Goal: Book appointment/travel/reservation

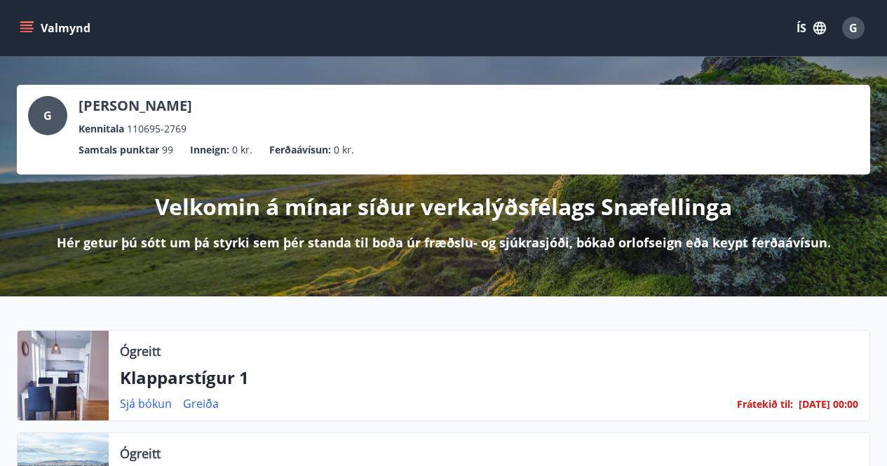
click at [27, 25] on icon "menu" at bounding box center [26, 25] width 13 height 1
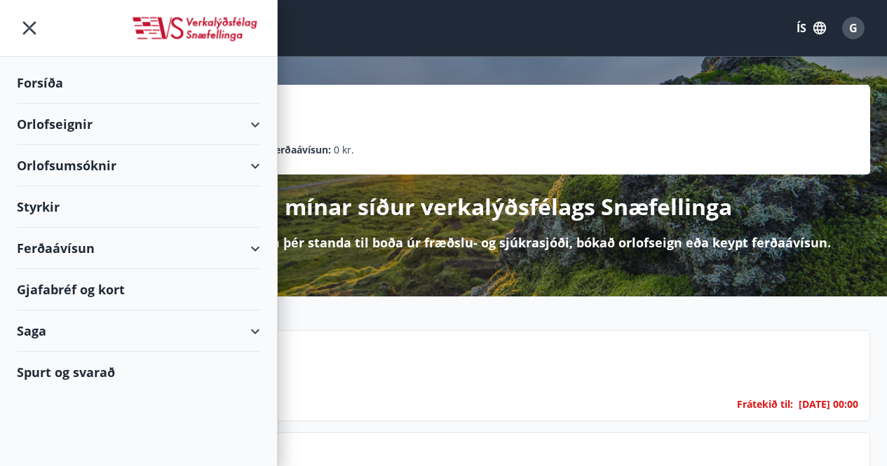
click at [254, 125] on div "Orlofseignir" at bounding box center [138, 124] width 243 height 41
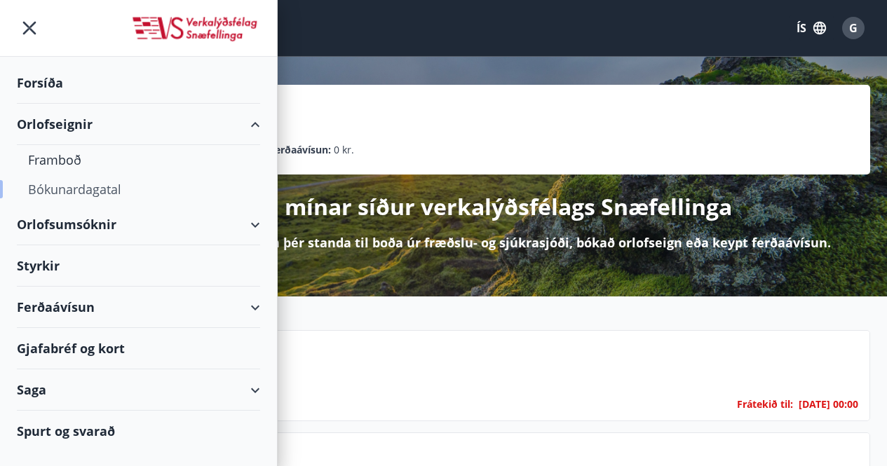
click at [84, 184] on div "Bókunardagatal" at bounding box center [138, 189] width 221 height 29
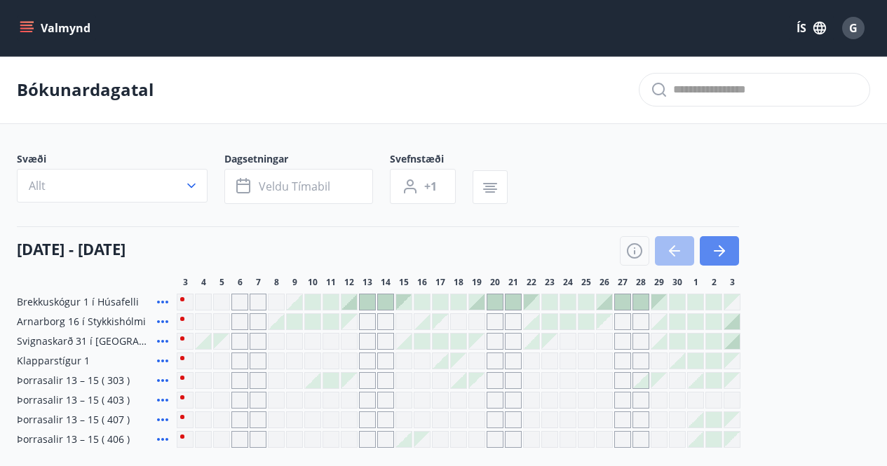
click at [730, 249] on button "button" at bounding box center [718, 250] width 39 height 29
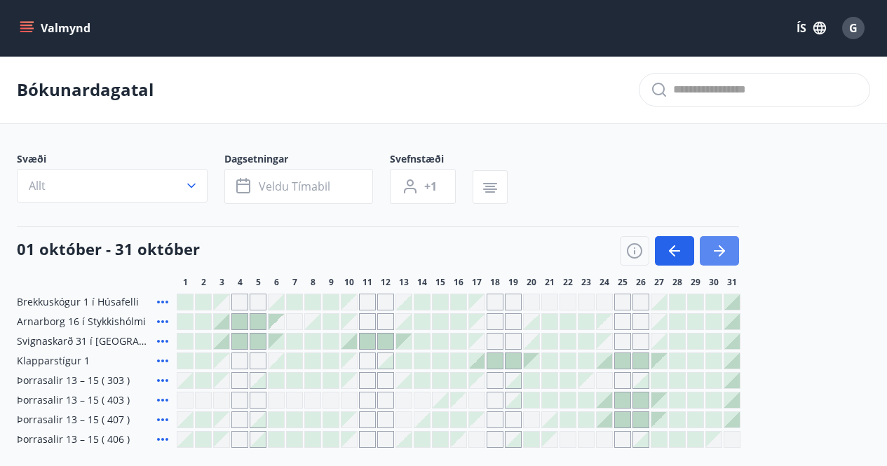
click at [730, 249] on button "button" at bounding box center [718, 250] width 39 height 29
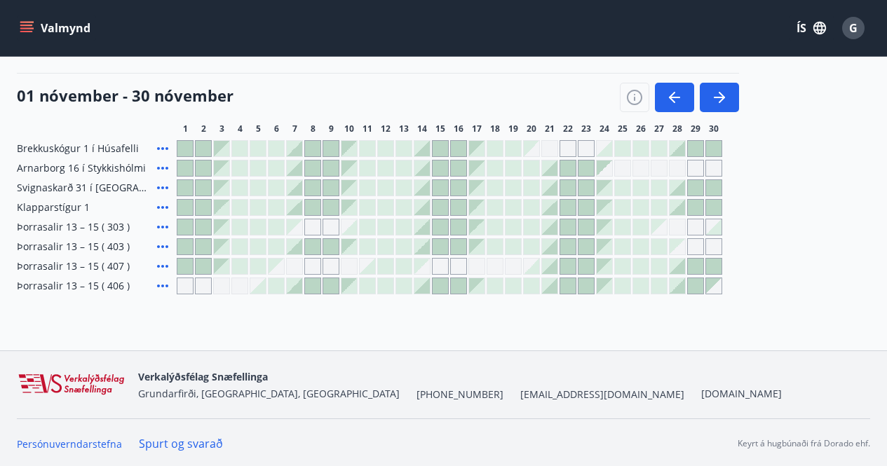
scroll to position [156, 0]
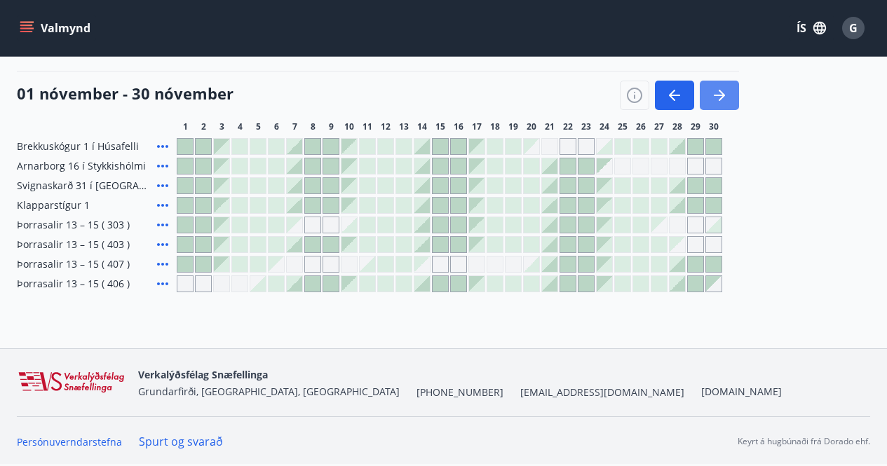
click at [717, 98] on icon "button" at bounding box center [719, 95] width 17 height 17
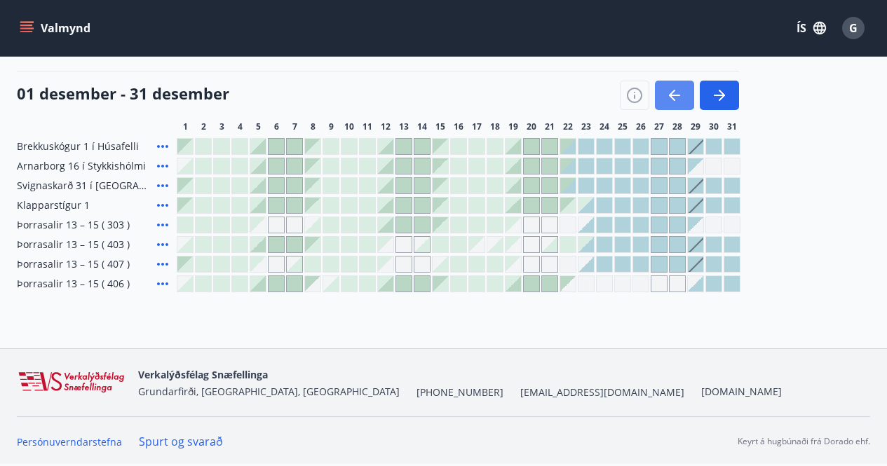
click at [666, 98] on icon "button" at bounding box center [674, 95] width 17 height 17
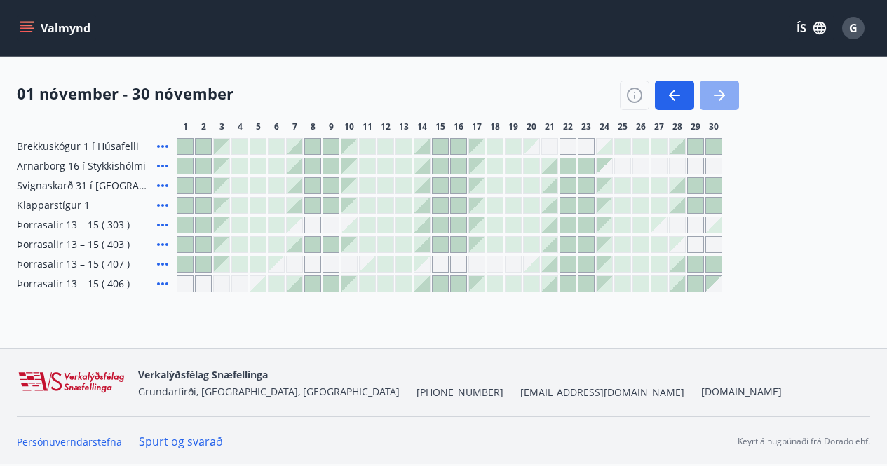
click at [723, 98] on icon "button" at bounding box center [719, 95] width 17 height 17
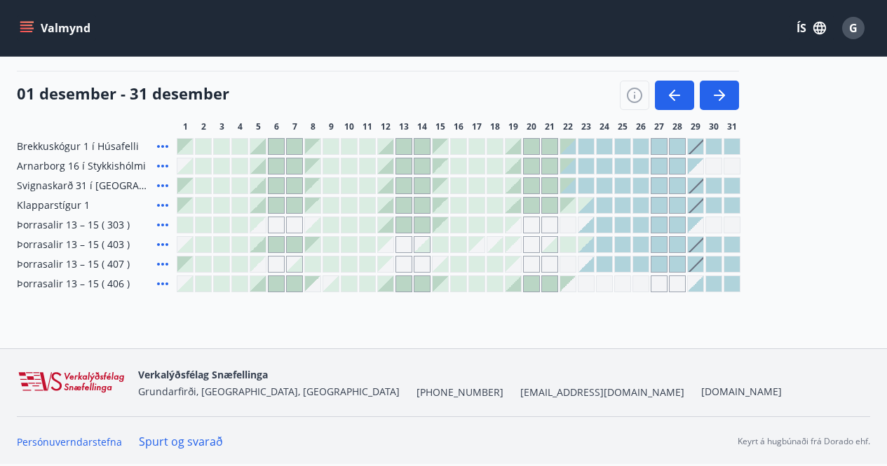
click at [242, 265] on div at bounding box center [239, 264] width 15 height 15
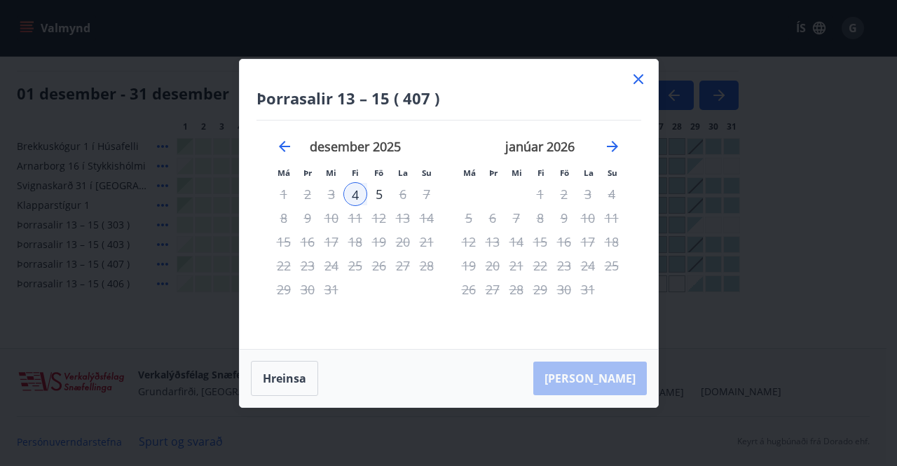
click at [392, 329] on div "[DATE] 1 2 3 4 5 6 7 8 9 10 11 12 13 14 15 16 17 18 19 20 21 22 23 24 25 26 27 …" at bounding box center [355, 236] width 185 height 230
click at [360, 191] on div "4" at bounding box center [355, 194] width 24 height 24
click at [284, 147] on icon "Move backward to switch to the previous month." at bounding box center [284, 146] width 17 height 17
click at [280, 148] on icon "Move backward to switch to the previous month." at bounding box center [284, 146] width 17 height 17
click at [637, 81] on icon at bounding box center [638, 79] width 17 height 17
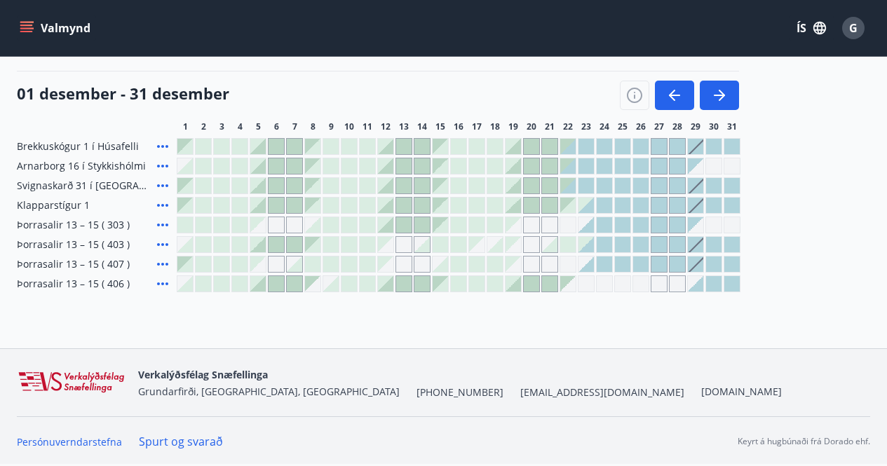
click at [238, 245] on div at bounding box center [239, 244] width 15 height 15
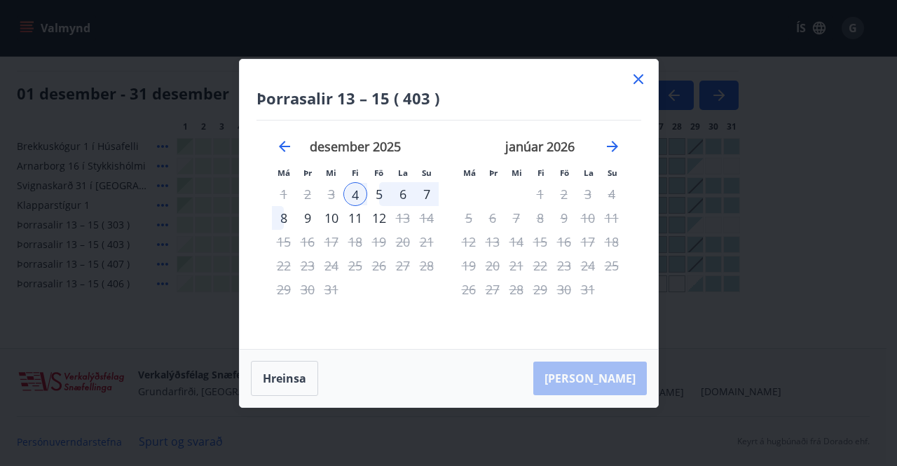
click at [428, 194] on div "7" at bounding box center [427, 194] width 24 height 24
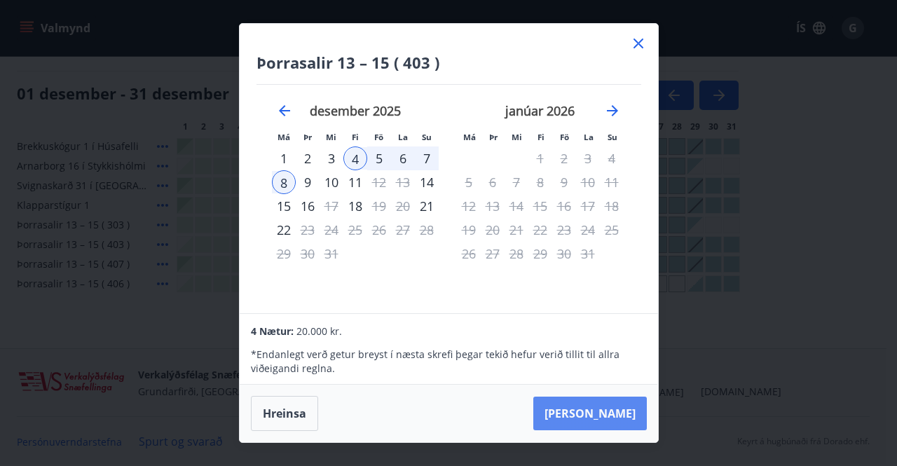
click at [610, 407] on button "[PERSON_NAME]" at bounding box center [590, 414] width 114 height 34
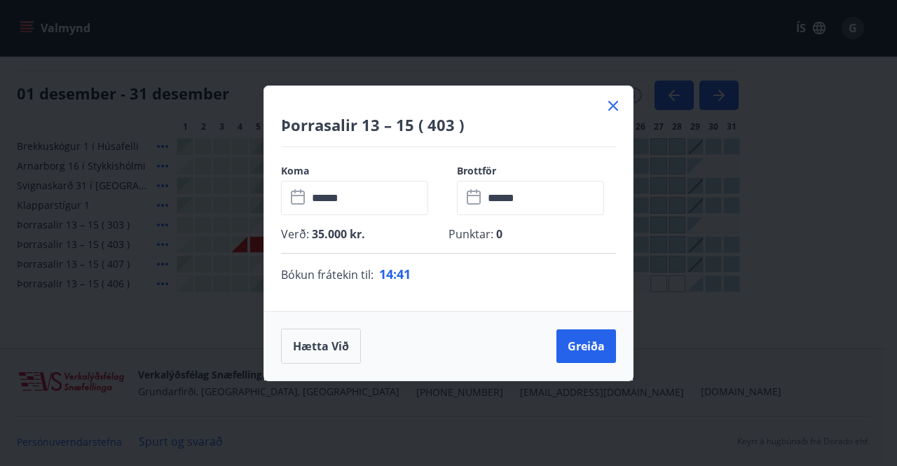
click at [411, 272] on span "41" at bounding box center [404, 274] width 14 height 17
click at [612, 101] on icon at bounding box center [613, 105] width 17 height 17
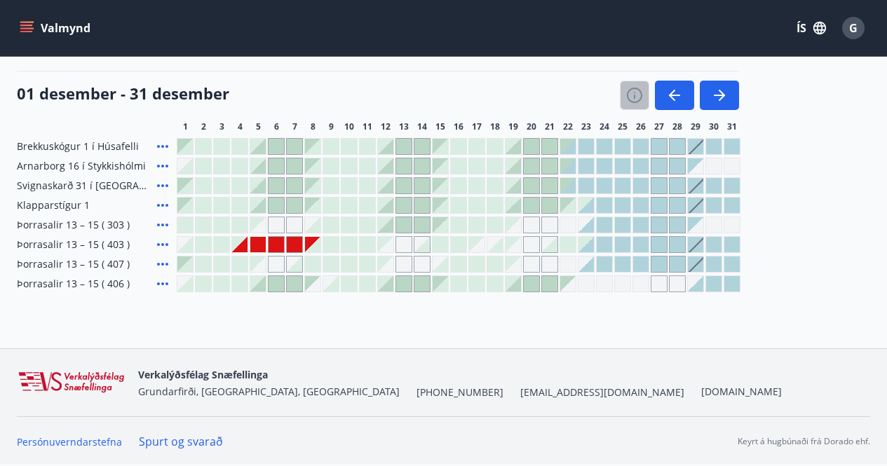
click at [633, 96] on icon "button" at bounding box center [634, 95] width 17 height 17
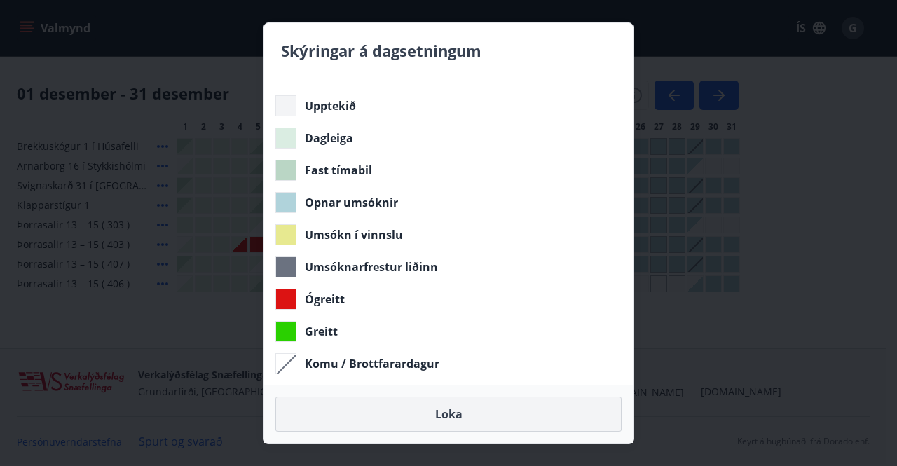
click at [440, 411] on button "Loka" at bounding box center [448, 414] width 346 height 35
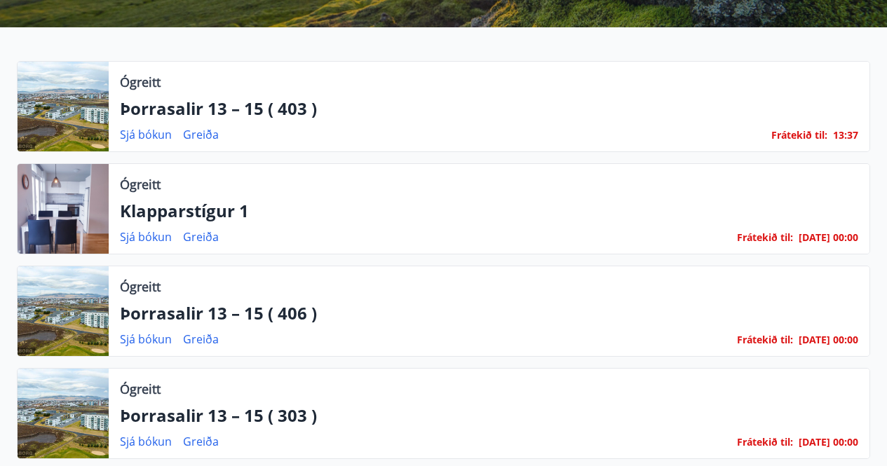
scroll to position [280, 0]
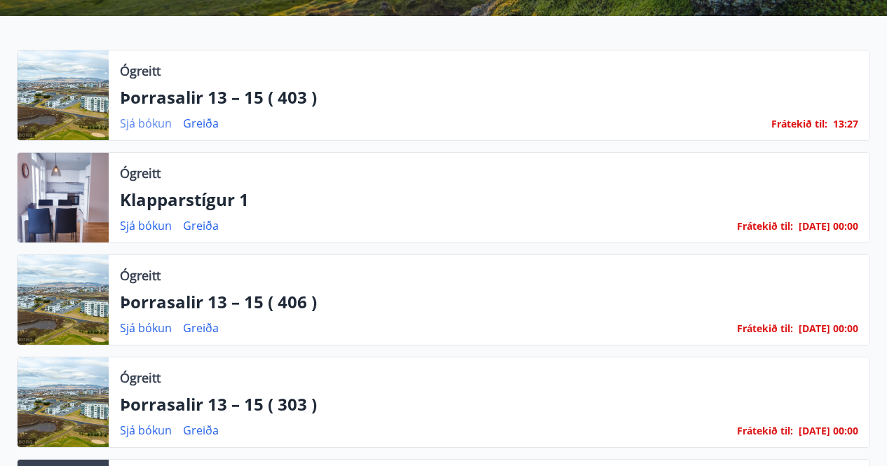
click at [133, 119] on link "Sjá bókun" at bounding box center [146, 123] width 52 height 15
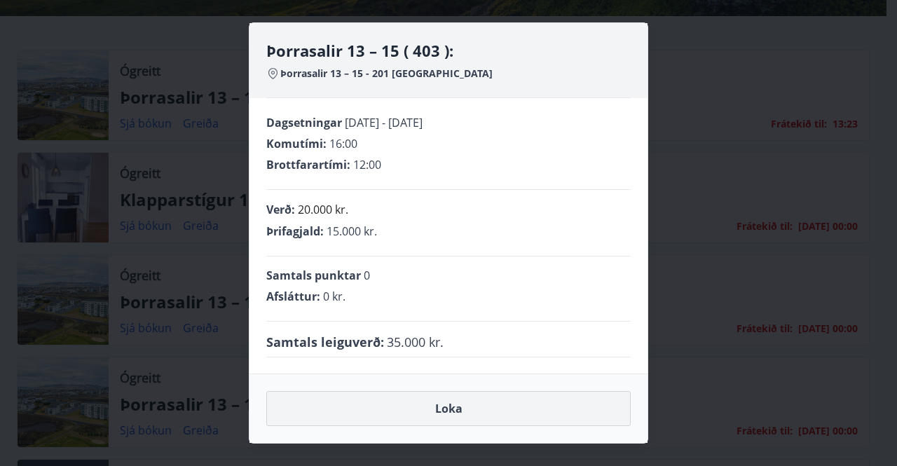
click at [454, 406] on button "Loka" at bounding box center [448, 408] width 364 height 35
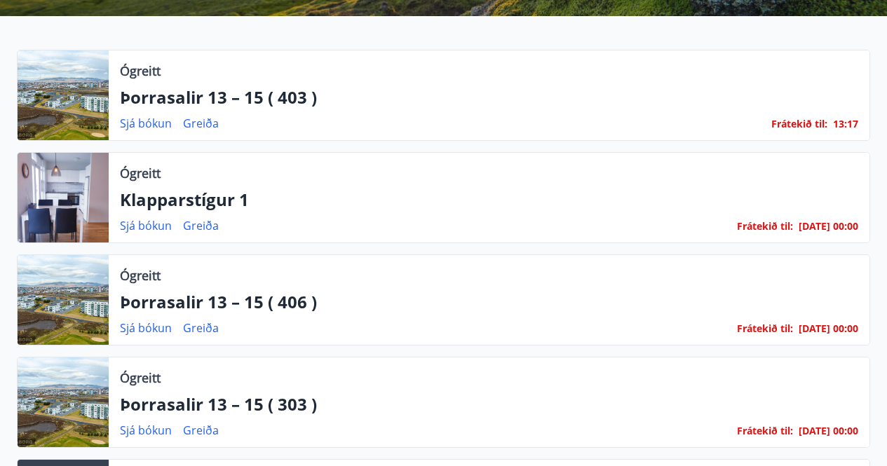
click at [827, 123] on span "Frátekið til :" at bounding box center [799, 123] width 56 height 15
click at [809, 123] on span "Frátekið til :" at bounding box center [799, 123] width 56 height 15
click at [816, 122] on span "Frátekið til :" at bounding box center [799, 123] width 56 height 15
click at [823, 122] on span "Frátekið til :" at bounding box center [799, 123] width 56 height 15
click at [842, 121] on span "12 :" at bounding box center [840, 123] width 14 height 13
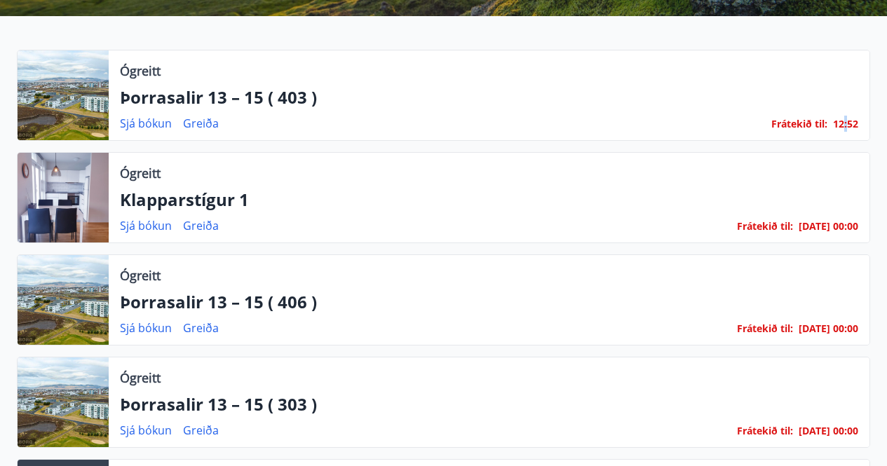
click at [842, 121] on span "12 :" at bounding box center [840, 123] width 14 height 13
click at [807, 123] on span "Frátekið til :" at bounding box center [799, 123] width 56 height 15
click at [727, 126] on div "Sjá bókun Greiða Frátekið til : 12 : 50" at bounding box center [489, 123] width 738 height 17
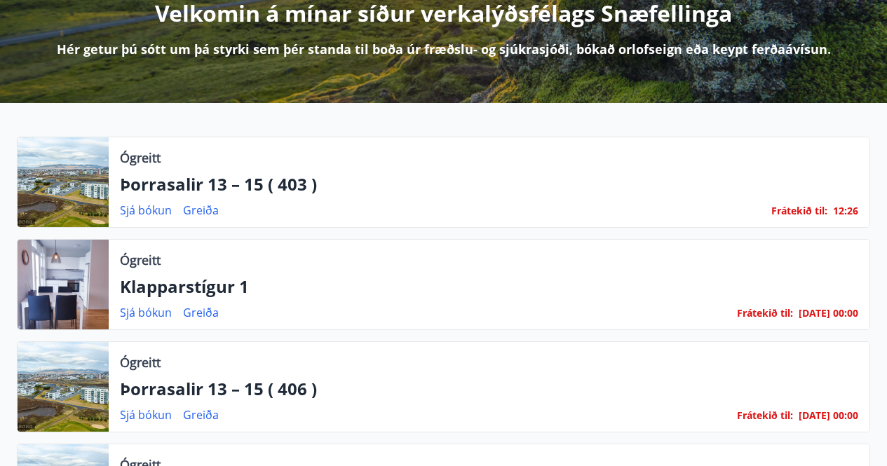
scroll to position [70, 0]
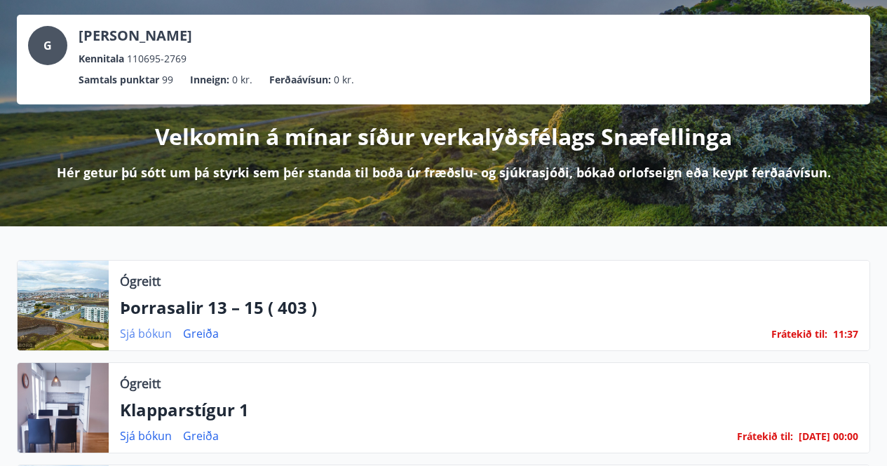
click at [146, 329] on link "Sjá bókun" at bounding box center [146, 333] width 52 height 15
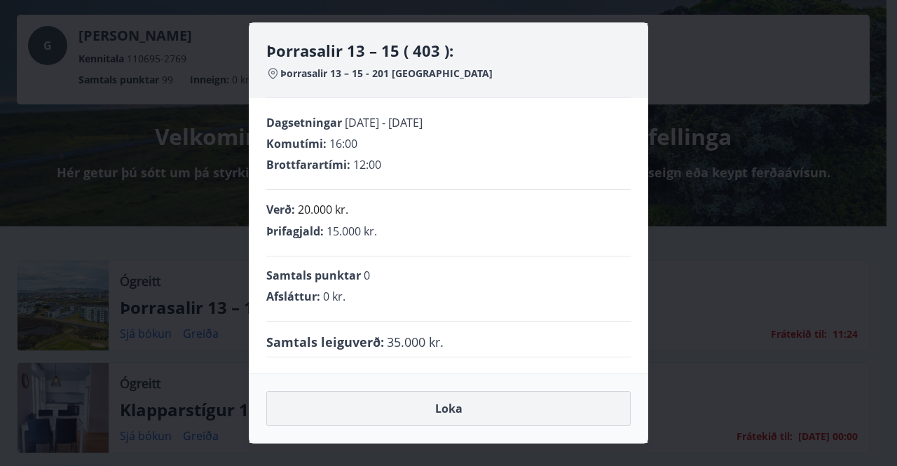
click at [437, 401] on button "Loka" at bounding box center [448, 408] width 364 height 35
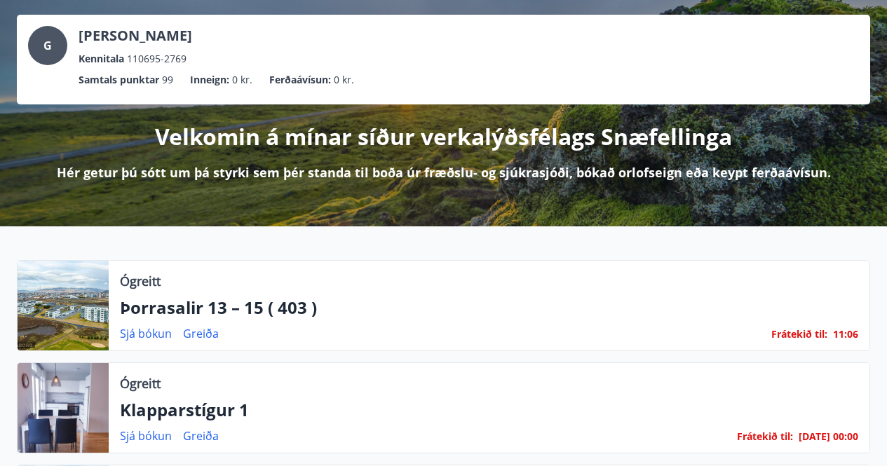
scroll to position [140, 0]
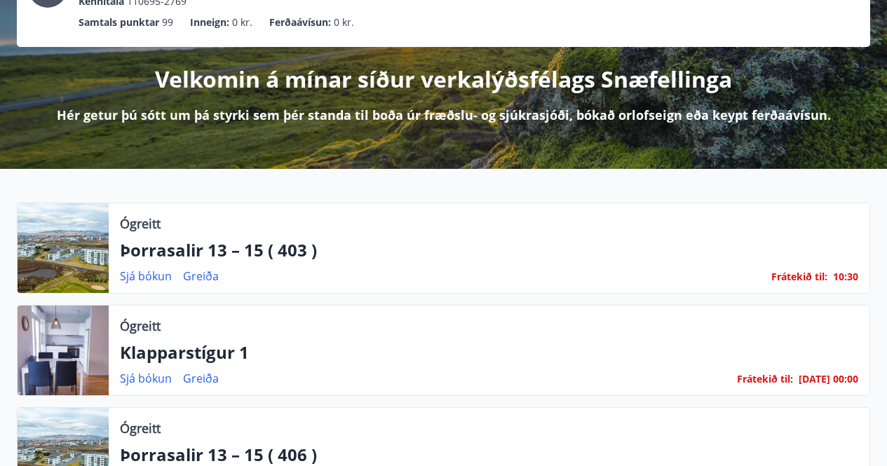
scroll to position [280, 0]
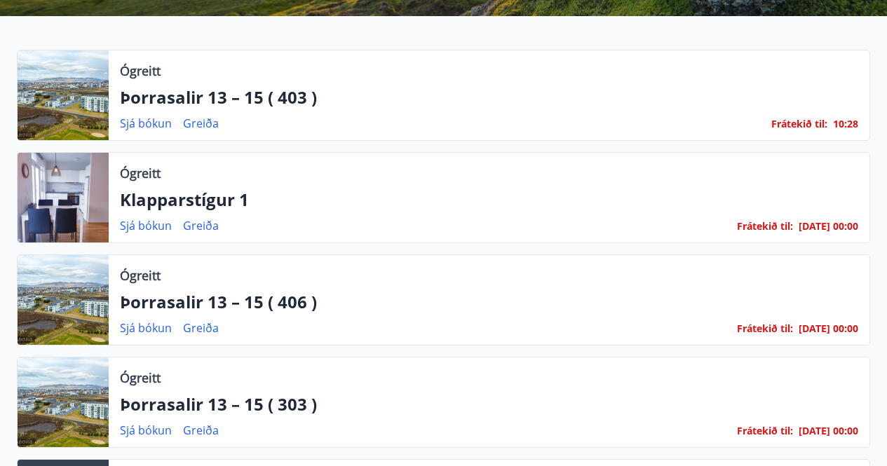
click at [852, 122] on span "28" at bounding box center [852, 123] width 11 height 13
drag, startPoint x: 770, startPoint y: 126, endPoint x: 862, endPoint y: 125, distance: 92.5
click at [862, 125] on div "Ógreitt Þorrasalir 13 – 15 ( 403 ) Sjá [PERSON_NAME] Frátekið til : 10 : 25" at bounding box center [489, 95] width 760 height 90
drag, startPoint x: 767, startPoint y: 123, endPoint x: 880, endPoint y: 123, distance: 113.5
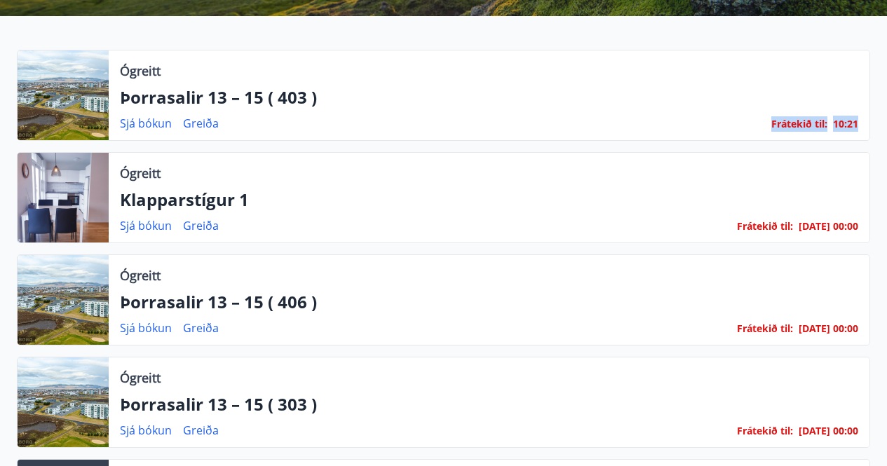
click at [880, 123] on div "Ógreitt Þorrasalir 13 – 15 ( 403 ) Sjá [PERSON_NAME] Frátekið til : 10 : 21 Ógr…" at bounding box center [443, 408] width 887 height 716
drag, startPoint x: 840, startPoint y: 88, endPoint x: 554, endPoint y: 212, distance: 311.1
click at [554, 212] on div "Ógreitt Klapparstígur 1 Sjá [PERSON_NAME] Frátekið til : [DATE] 00:00" at bounding box center [489, 198] width 760 height 90
drag, startPoint x: 755, startPoint y: 118, endPoint x: 866, endPoint y: 125, distance: 111.7
click at [866, 125] on div "Ógreitt Þorrasalir 13 – 15 ( 403 ) Sjá [PERSON_NAME] Frátekið til : 10 : 16" at bounding box center [489, 95] width 760 height 90
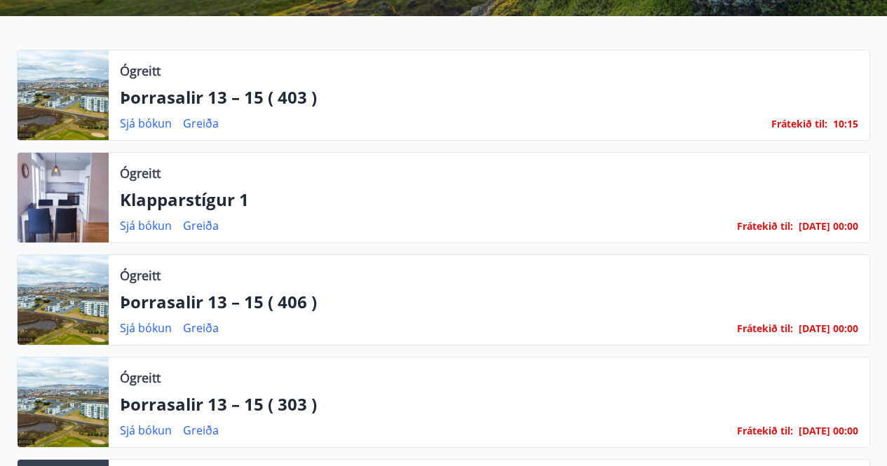
click at [867, 125] on div "Ógreitt Þorrasalir 13 – 15 ( 403 ) Sjá [PERSON_NAME] Frátekið til : 10 : 15" at bounding box center [489, 95] width 760 height 90
drag, startPoint x: 865, startPoint y: 121, endPoint x: 753, endPoint y: 125, distance: 112.2
click at [753, 125] on div "Ógreitt Þorrasalir 13 – 15 ( 403 ) Sjá [PERSON_NAME] Frátekið til : 10 : 12" at bounding box center [489, 95] width 760 height 90
click at [859, 102] on div "Ógreitt Þorrasalir 13 – 15 ( 403 ) Sjá [PERSON_NAME] Frátekið til : 10 : 11" at bounding box center [489, 95] width 760 height 90
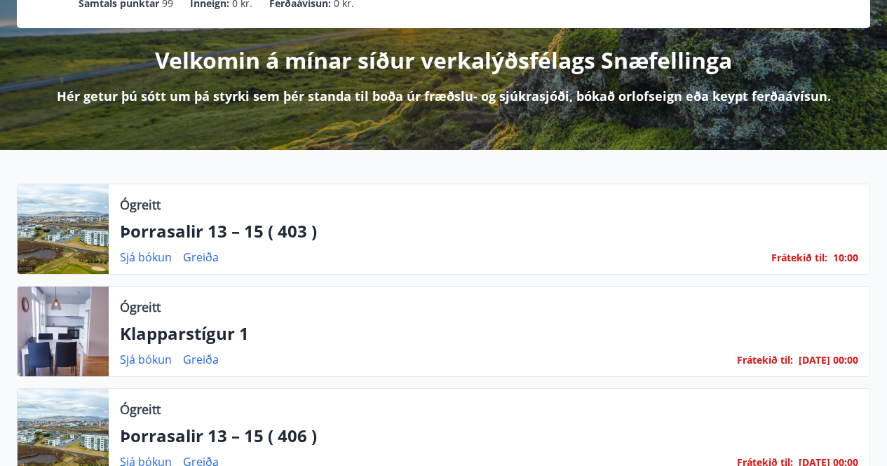
scroll to position [0, 0]
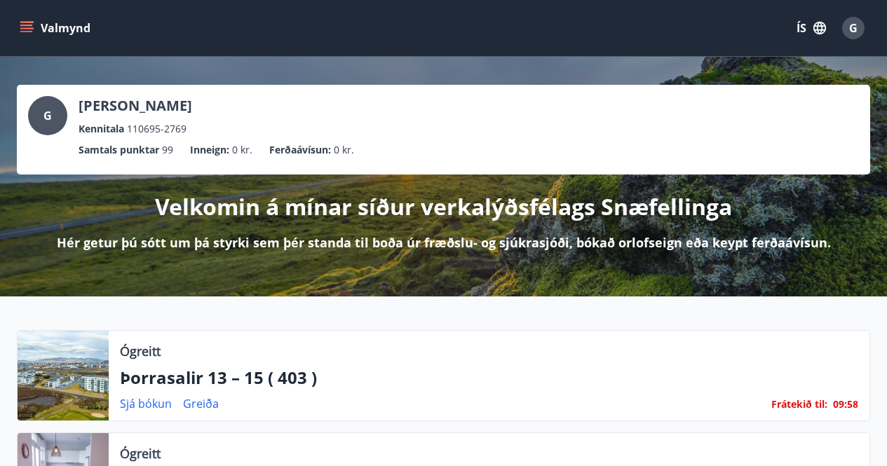
click at [26, 29] on icon "menu" at bounding box center [27, 27] width 15 height 1
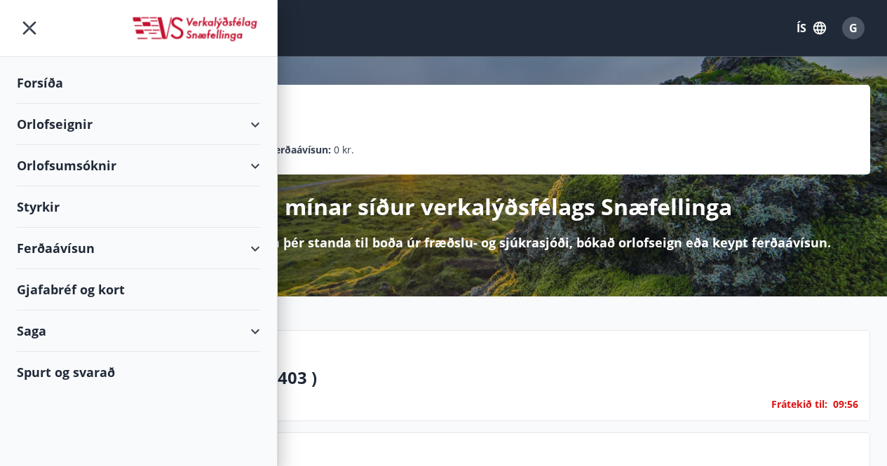
click at [255, 122] on div "Orlofseignir" at bounding box center [138, 124] width 243 height 41
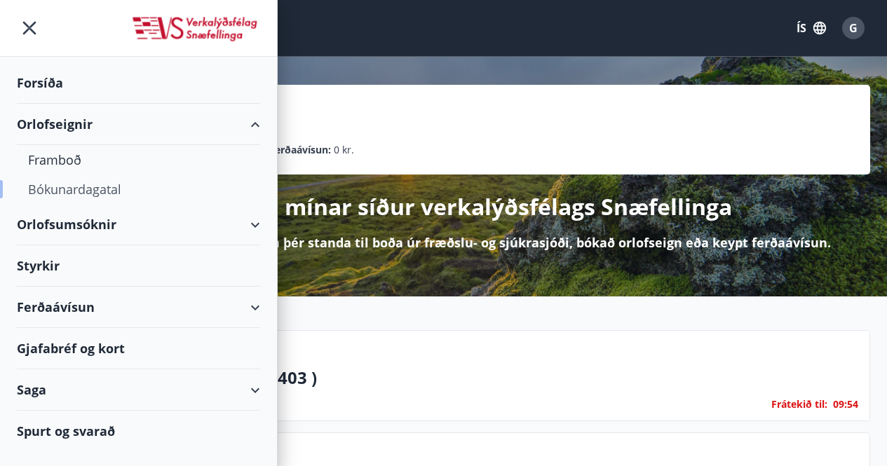
click at [87, 189] on div "Bókunardagatal" at bounding box center [138, 189] width 221 height 29
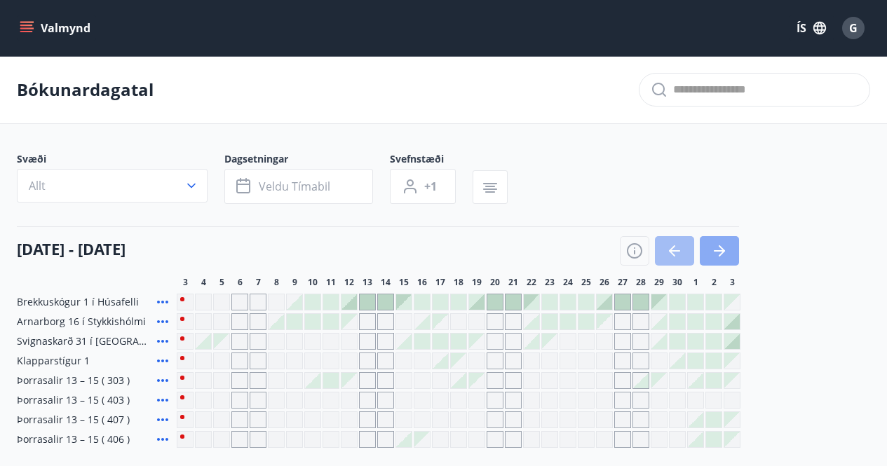
click at [722, 256] on icon "button" at bounding box center [719, 250] width 17 height 17
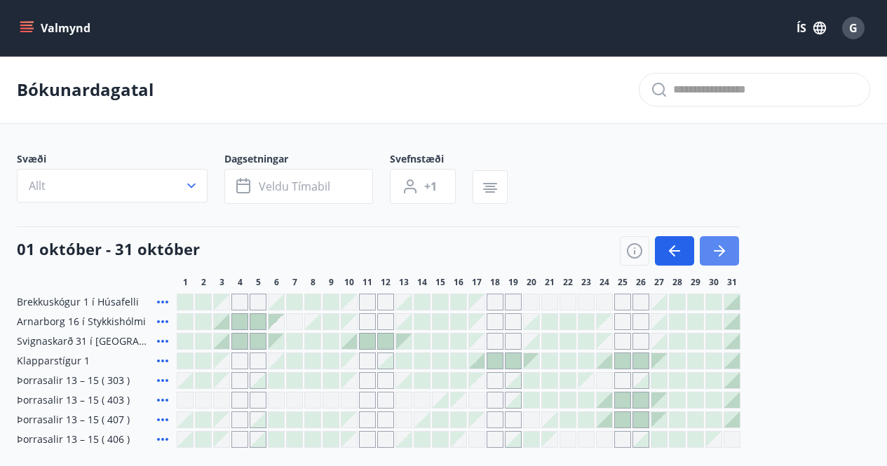
click at [726, 244] on icon "button" at bounding box center [719, 250] width 17 height 17
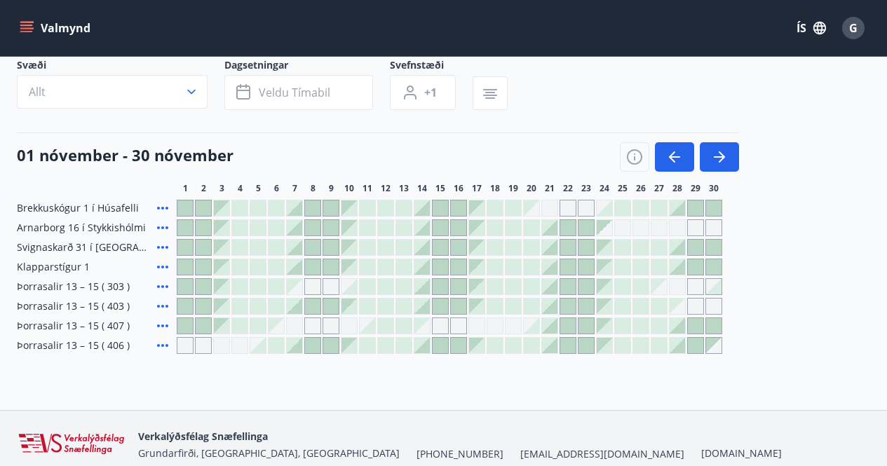
scroll to position [156, 0]
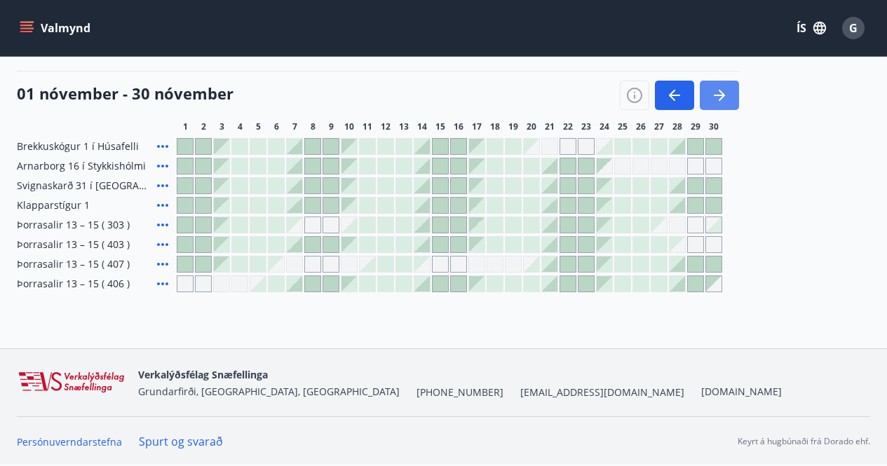
click at [727, 98] on icon "button" at bounding box center [719, 95] width 17 height 17
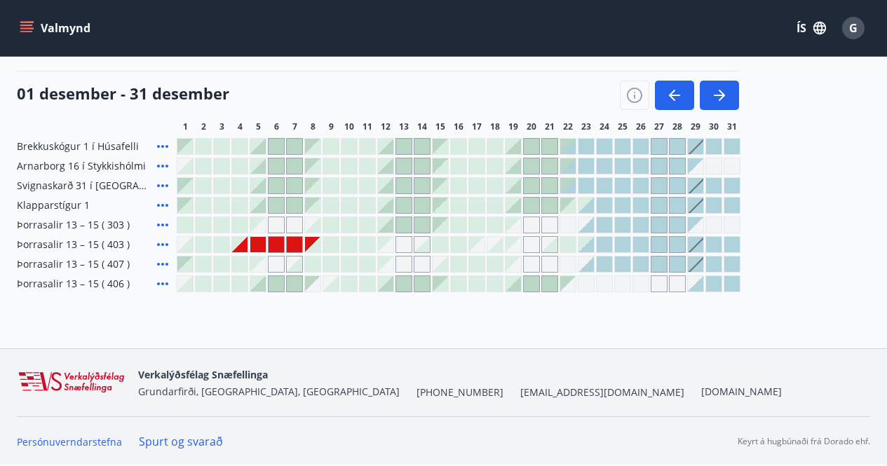
drag, startPoint x: 242, startPoint y: 242, endPoint x: 308, endPoint y: 242, distance: 65.2
click at [242, 242] on div "Gráir dagar eru ekki bókanlegir" at bounding box center [239, 244] width 15 height 15
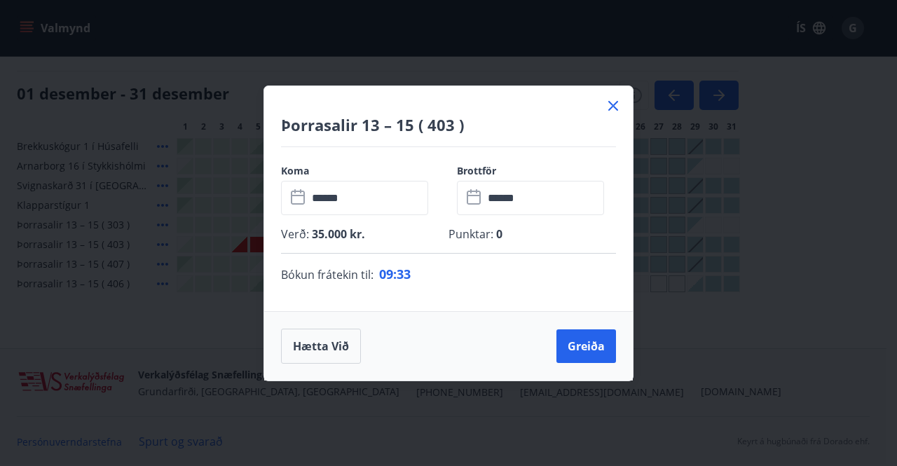
click at [308, 242] on div "Verð : 35.000 kr. Punktar : 0" at bounding box center [448, 239] width 335 height 27
drag, startPoint x: 381, startPoint y: 271, endPoint x: 437, endPoint y: 275, distance: 56.2
click at [437, 275] on p "Bókun frátekin til : 09 : 27" at bounding box center [448, 274] width 335 height 18
click at [509, 300] on div "Koma ​ ****** ​ Brottför ​ ****** ​ Verð : 35.000 kr. Punktar : 0 Bókun fráteki…" at bounding box center [448, 229] width 369 height 164
drag, startPoint x: 277, startPoint y: 272, endPoint x: 438, endPoint y: 273, distance: 161.2
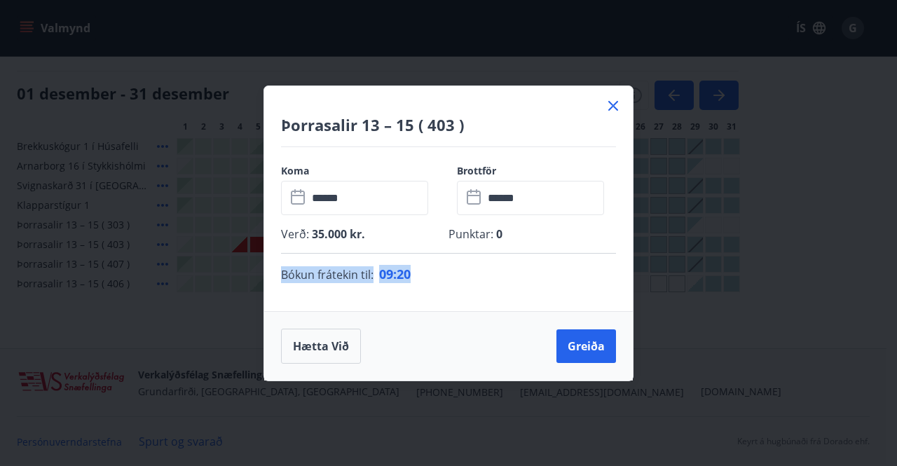
click at [438, 273] on div "Koma ​ ****** ​ Brottför ​ ****** ​ Verð : 35.000 kr. Punktar : 0 Bókun fráteki…" at bounding box center [448, 229] width 369 height 164
click at [439, 273] on p "Bókun frátekin til : 09 : 19" at bounding box center [448, 274] width 335 height 18
drag, startPoint x: 418, startPoint y: 273, endPoint x: 371, endPoint y: 273, distance: 46.3
click at [371, 273] on p "Bókun frátekin til : 09 : 13" at bounding box center [448, 274] width 335 height 18
click at [429, 273] on p "Bókun frátekin til : 09 : 12" at bounding box center [448, 274] width 335 height 18
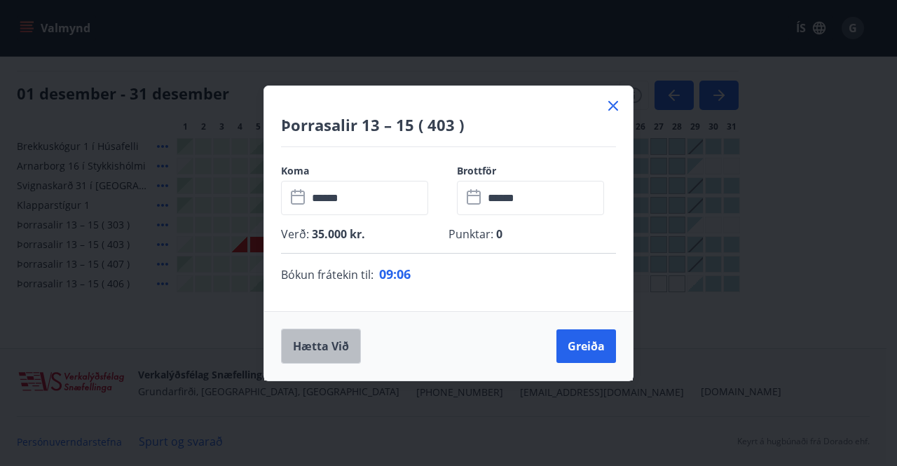
click at [325, 344] on button "Hætta við" at bounding box center [321, 346] width 80 height 35
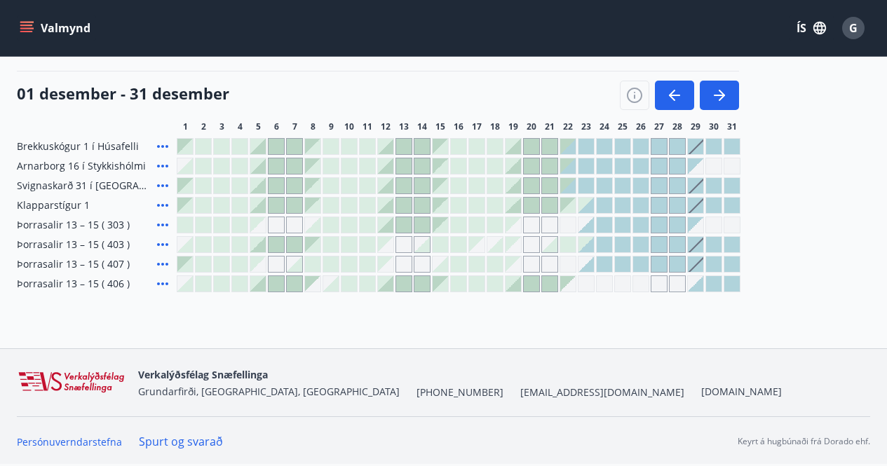
click at [238, 241] on div at bounding box center [239, 244] width 15 height 15
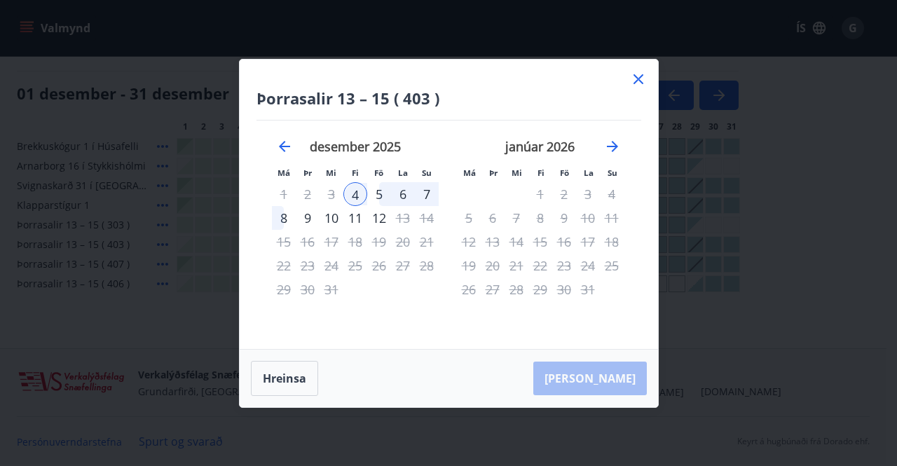
click at [354, 191] on div "4" at bounding box center [355, 194] width 24 height 24
click at [444, 313] on div "[DATE] 1 2 3 4 5 6 7 8 9 10 11 12 13 14 15 16 17 18 19 20 21 22 23 24 25 26 27 …" at bounding box center [355, 236] width 185 height 230
click at [355, 189] on div "4" at bounding box center [355, 194] width 24 height 24
click at [427, 189] on div "7" at bounding box center [427, 194] width 24 height 24
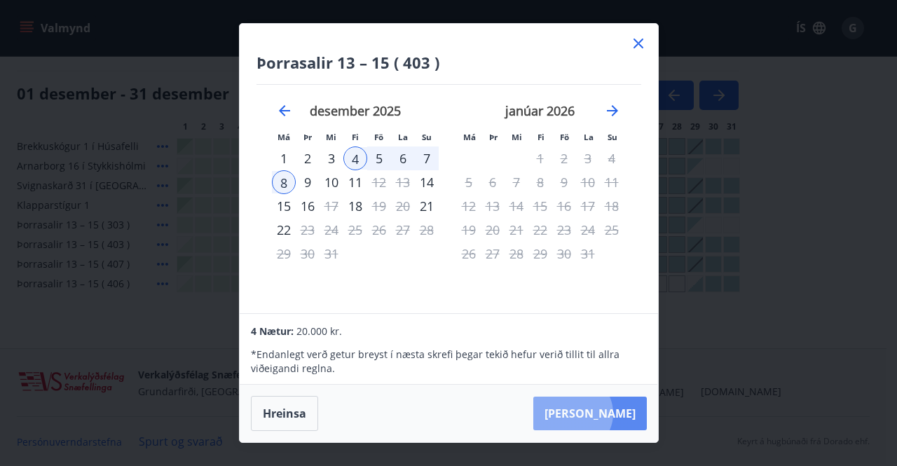
click at [615, 414] on button "[PERSON_NAME]" at bounding box center [590, 414] width 114 height 34
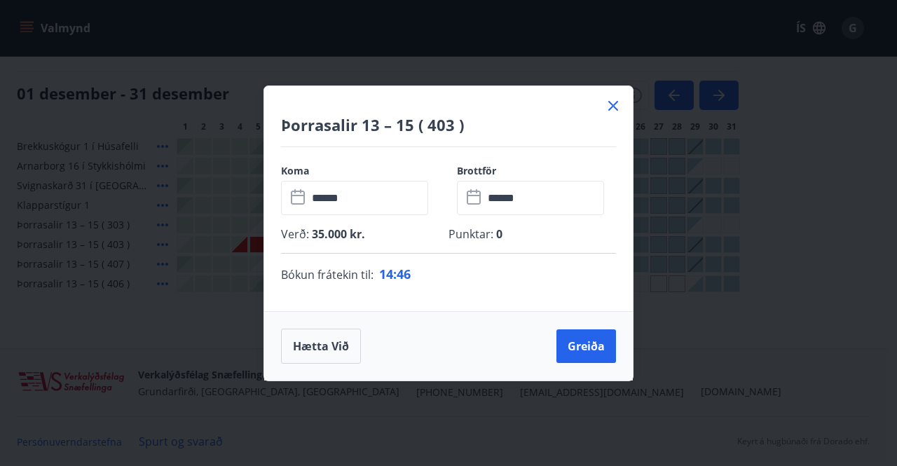
drag, startPoint x: 313, startPoint y: 270, endPoint x: 484, endPoint y: 336, distance: 183.5
click at [484, 336] on div "Hætta við Greiða" at bounding box center [448, 346] width 335 height 35
click at [416, 271] on p "Bókun frátekin til : 14 : 43" at bounding box center [448, 274] width 335 height 18
click at [615, 106] on icon at bounding box center [613, 105] width 17 height 17
